Goal: Task Accomplishment & Management: Use online tool/utility

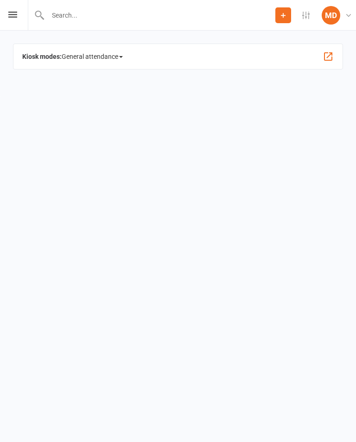
click at [115, 60] on span "General attendance" at bounding box center [92, 56] width 61 height 15
click at [83, 103] on link "Class" at bounding box center [111, 107] width 99 height 19
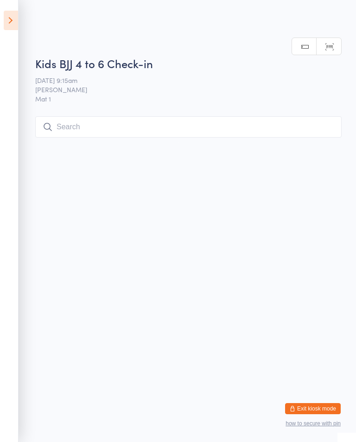
click at [96, 120] on input "search" at bounding box center [188, 126] width 306 height 21
type input "Aid"
click at [318, 140] on button "Drop in" at bounding box center [313, 146] width 37 height 13
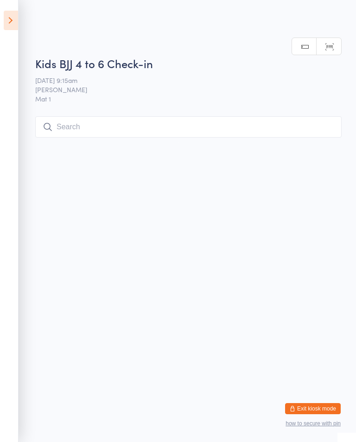
click at [80, 127] on input "search" at bounding box center [188, 126] width 306 height 21
type input "Raven"
click at [319, 140] on button "Drop in" at bounding box center [313, 146] width 37 height 13
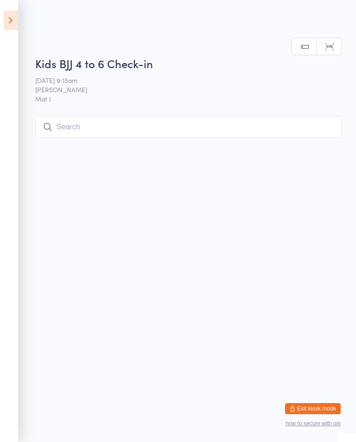
click at [106, 120] on input "search" at bounding box center [188, 126] width 306 height 21
type input "Fi"
click at [304, 140] on button "Drop in" at bounding box center [313, 146] width 37 height 13
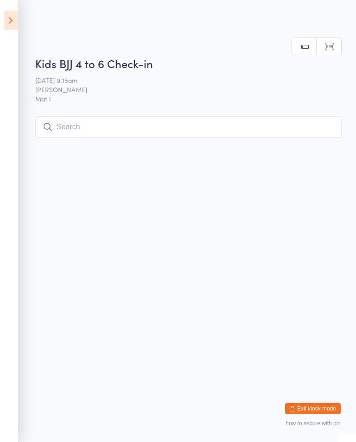
click at [92, 128] on input "search" at bounding box center [188, 126] width 306 height 21
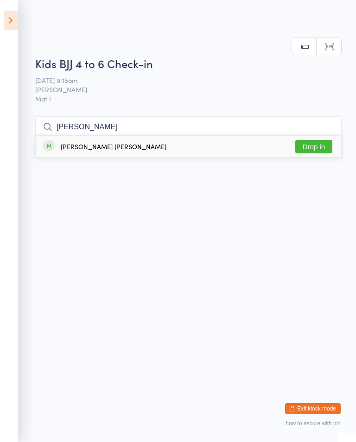
type input "[PERSON_NAME]"
click at [319, 140] on button "Drop in" at bounding box center [313, 146] width 37 height 13
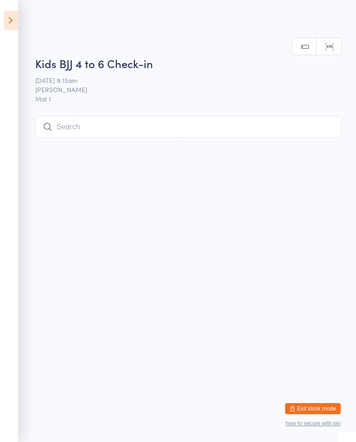
scroll to position [0, 0]
click at [55, 128] on input "search" at bounding box center [188, 126] width 306 height 21
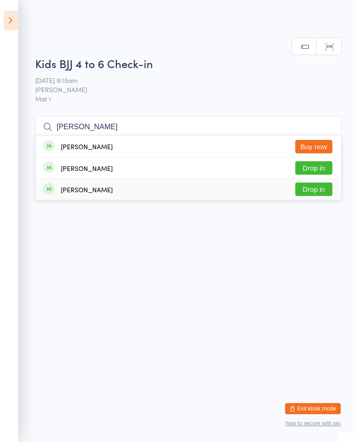
type input "[PERSON_NAME]"
click at [318, 183] on button "Drop in" at bounding box center [313, 189] width 37 height 13
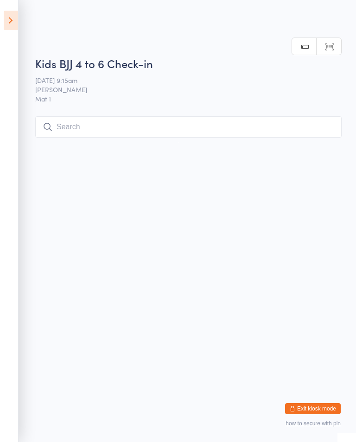
click at [66, 127] on input "search" at bounding box center [188, 126] width 306 height 21
type input "Sie"
click at [318, 140] on button "Drop in" at bounding box center [313, 146] width 37 height 13
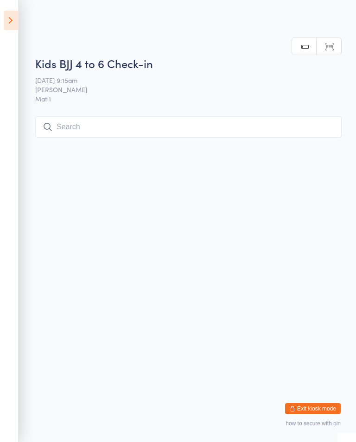
click at [196, 117] on input "search" at bounding box center [188, 126] width 306 height 21
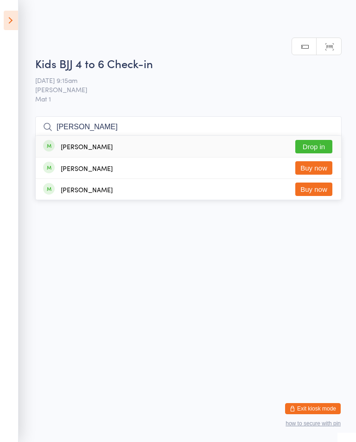
type input "[PERSON_NAME]"
click at [317, 140] on button "Drop in" at bounding box center [313, 146] width 37 height 13
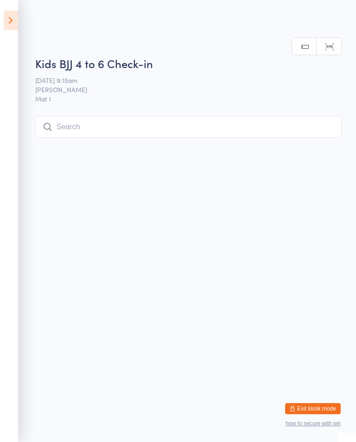
scroll to position [0, 0]
click at [85, 126] on input "search" at bounding box center [188, 126] width 306 height 21
type input "S"
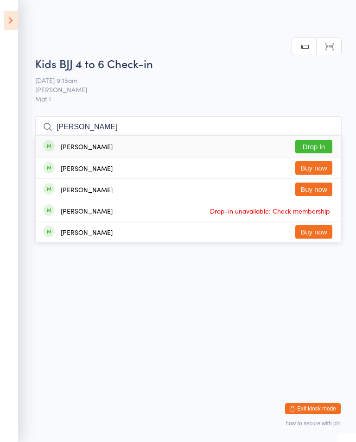
type input "[PERSON_NAME]"
click at [319, 149] on button "Drop in" at bounding box center [313, 146] width 37 height 13
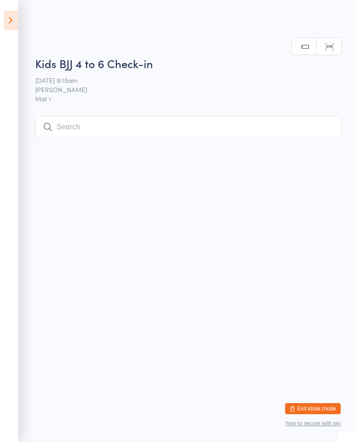
click at [286, 126] on input "search" at bounding box center [188, 126] width 306 height 21
type input "Ja,"
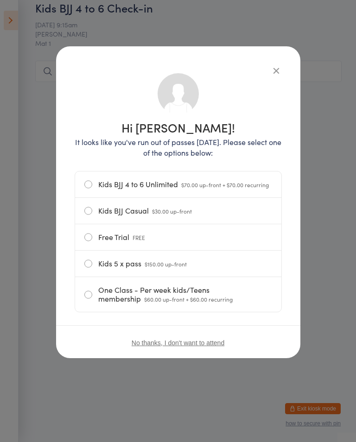
scroll to position [0, 0]
click at [271, 70] on icon "button" at bounding box center [276, 70] width 10 height 10
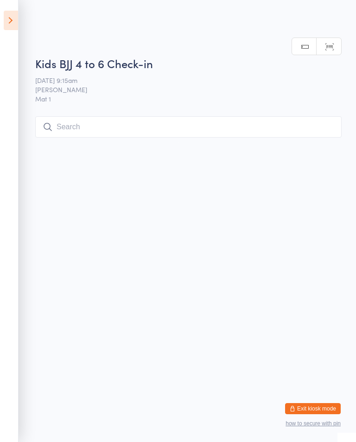
click at [135, 135] on input "search" at bounding box center [188, 126] width 306 height 21
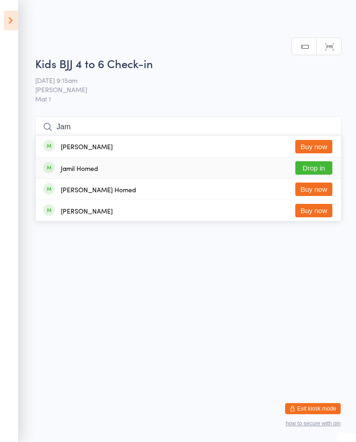
type input "Jam"
click at [304, 161] on button "Drop in" at bounding box center [313, 167] width 37 height 13
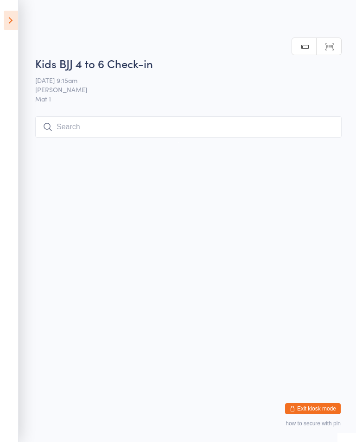
scroll to position [0, 0]
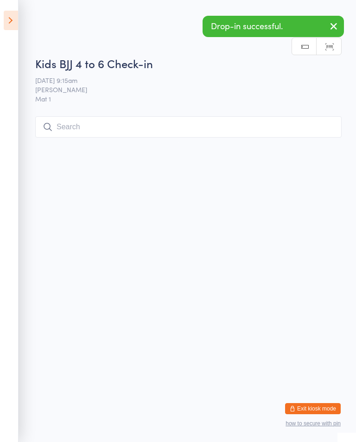
click at [323, 35] on button "button" at bounding box center [333, 26] width 20 height 21
